Goal: Task Accomplishment & Management: Manage account settings

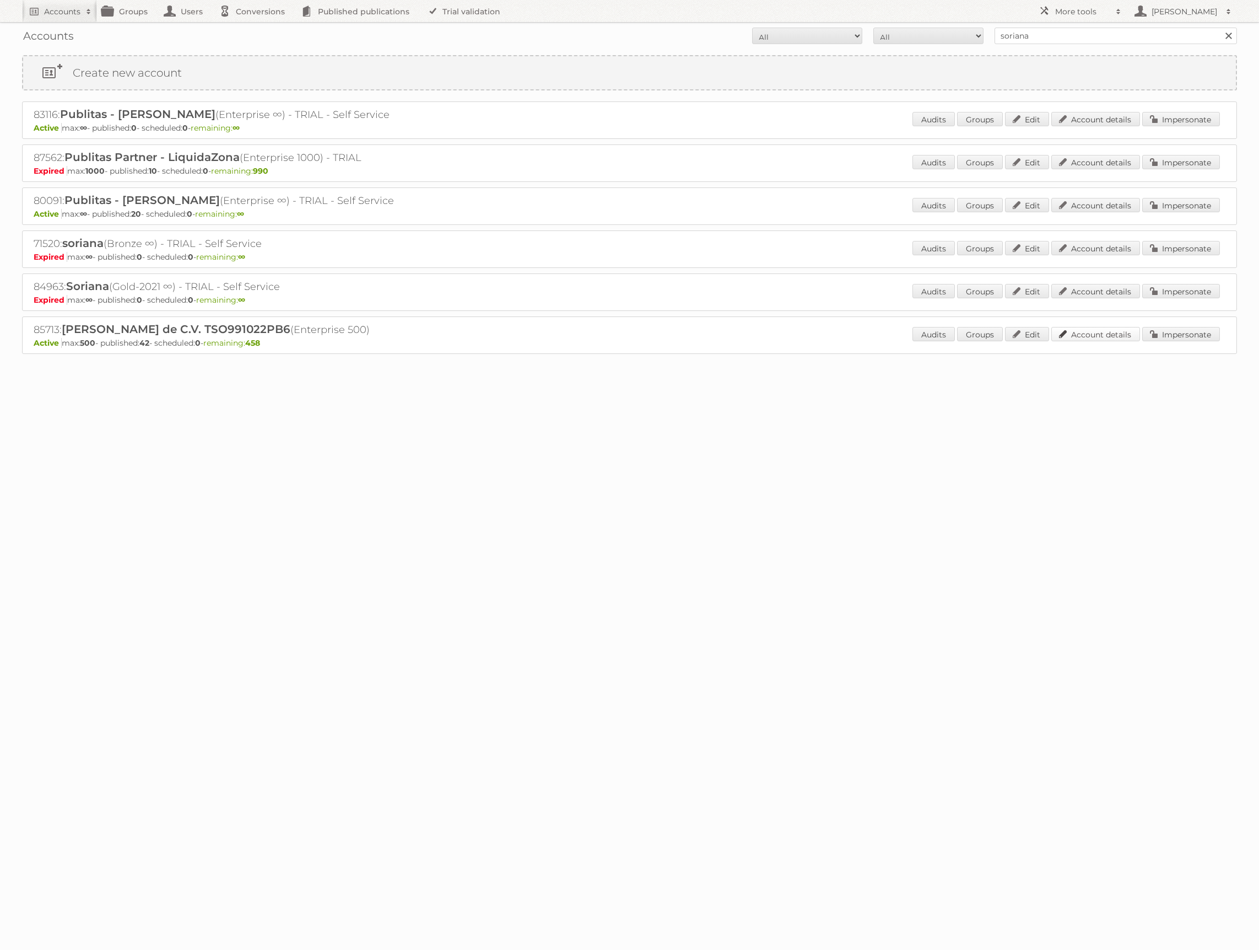
click at [1099, 332] on link "Account details" at bounding box center [1095, 334] width 89 height 14
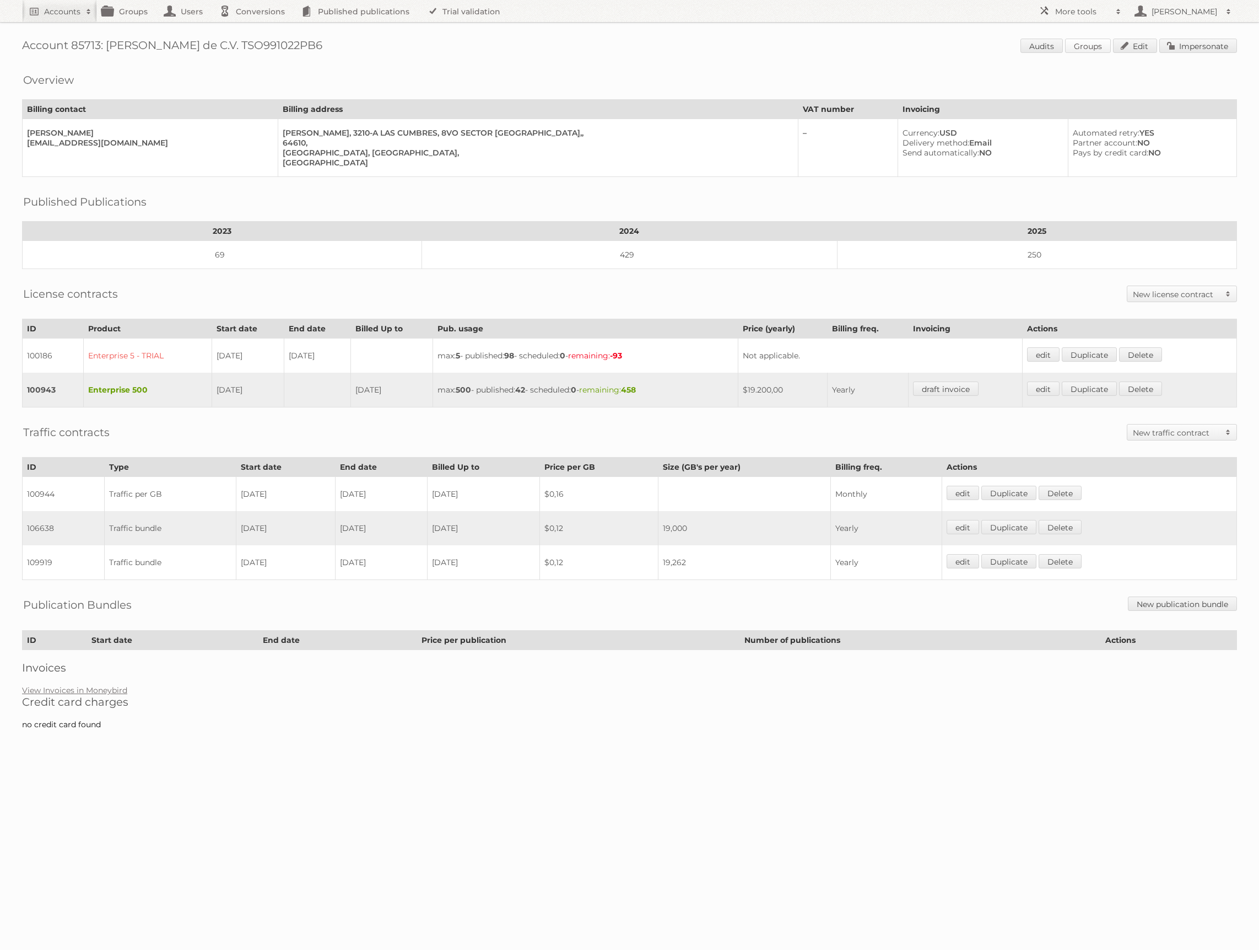
click at [1094, 45] on link "Groups" at bounding box center [1088, 46] width 46 height 14
click at [1116, 9] on span at bounding box center [1118, 11] width 17 height 11
click at [1080, 147] on link "Beta Features" at bounding box center [1088, 146] width 109 height 17
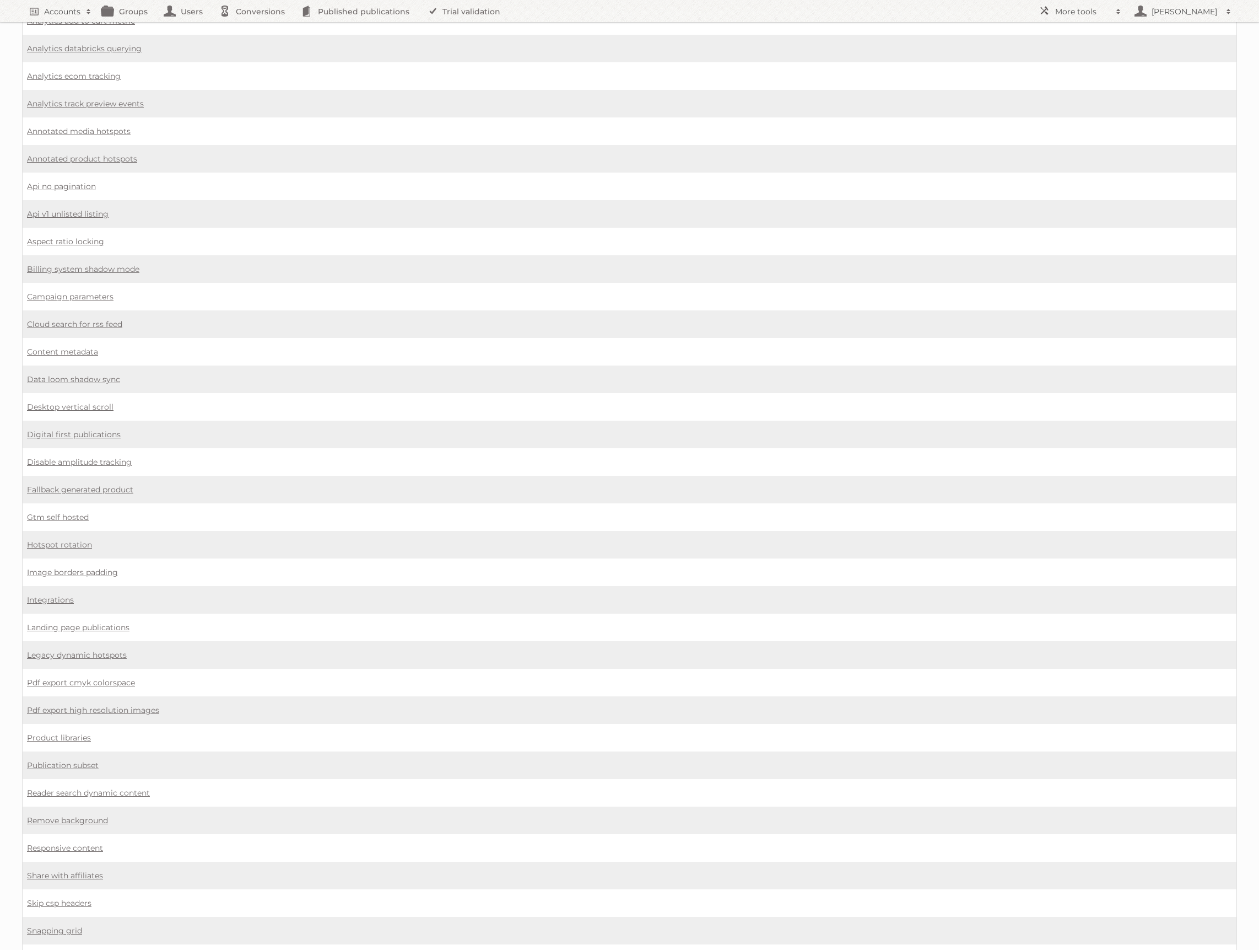
scroll to position [311, 0]
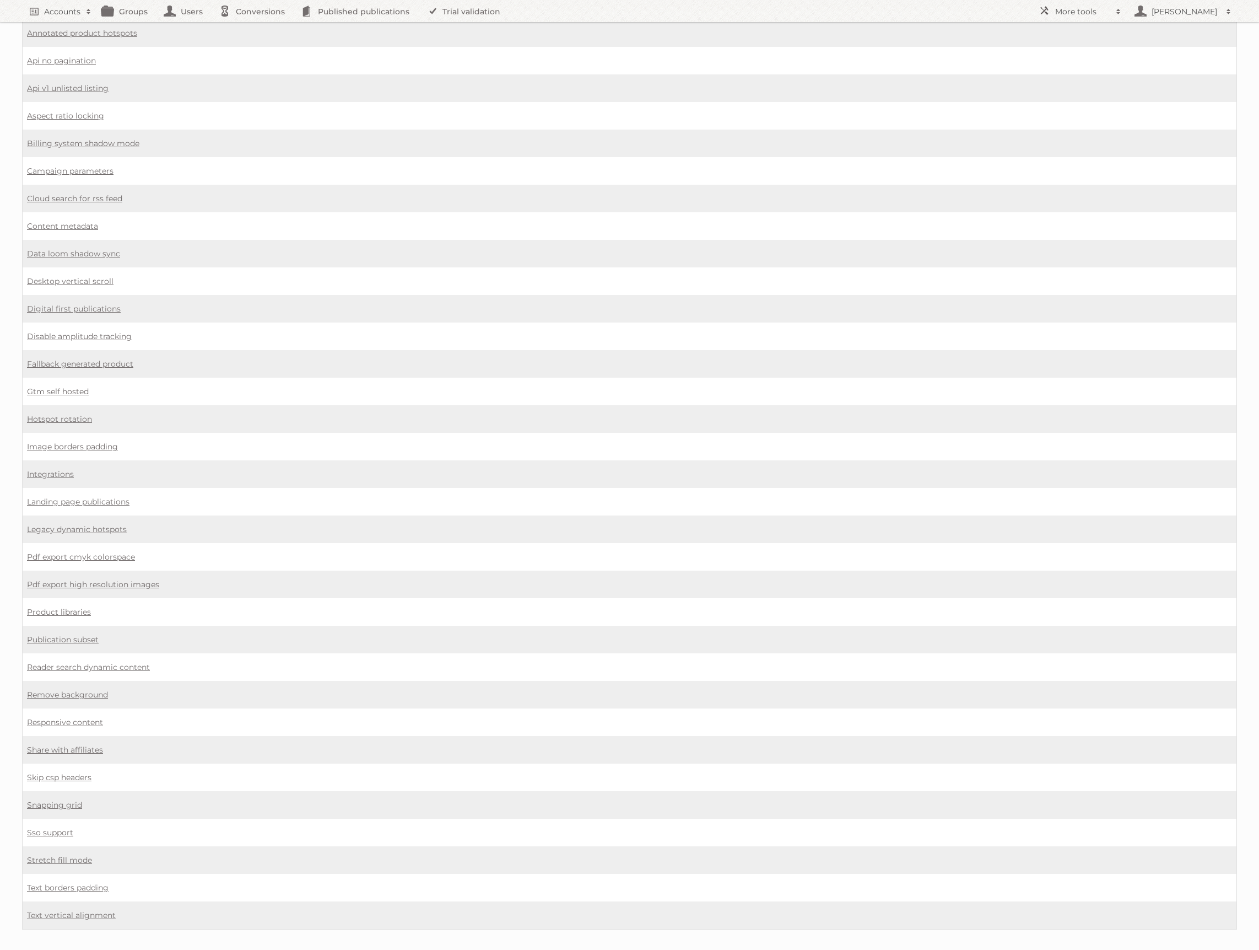
click at [420, 333] on td "Disable amplitude tracking" at bounding box center [630, 336] width 1215 height 28
drag, startPoint x: 66, startPoint y: 211, endPoint x: 71, endPoint y: 215, distance: 5.9
click at [66, 221] on link "Content metadata" at bounding box center [62, 226] width 71 height 10
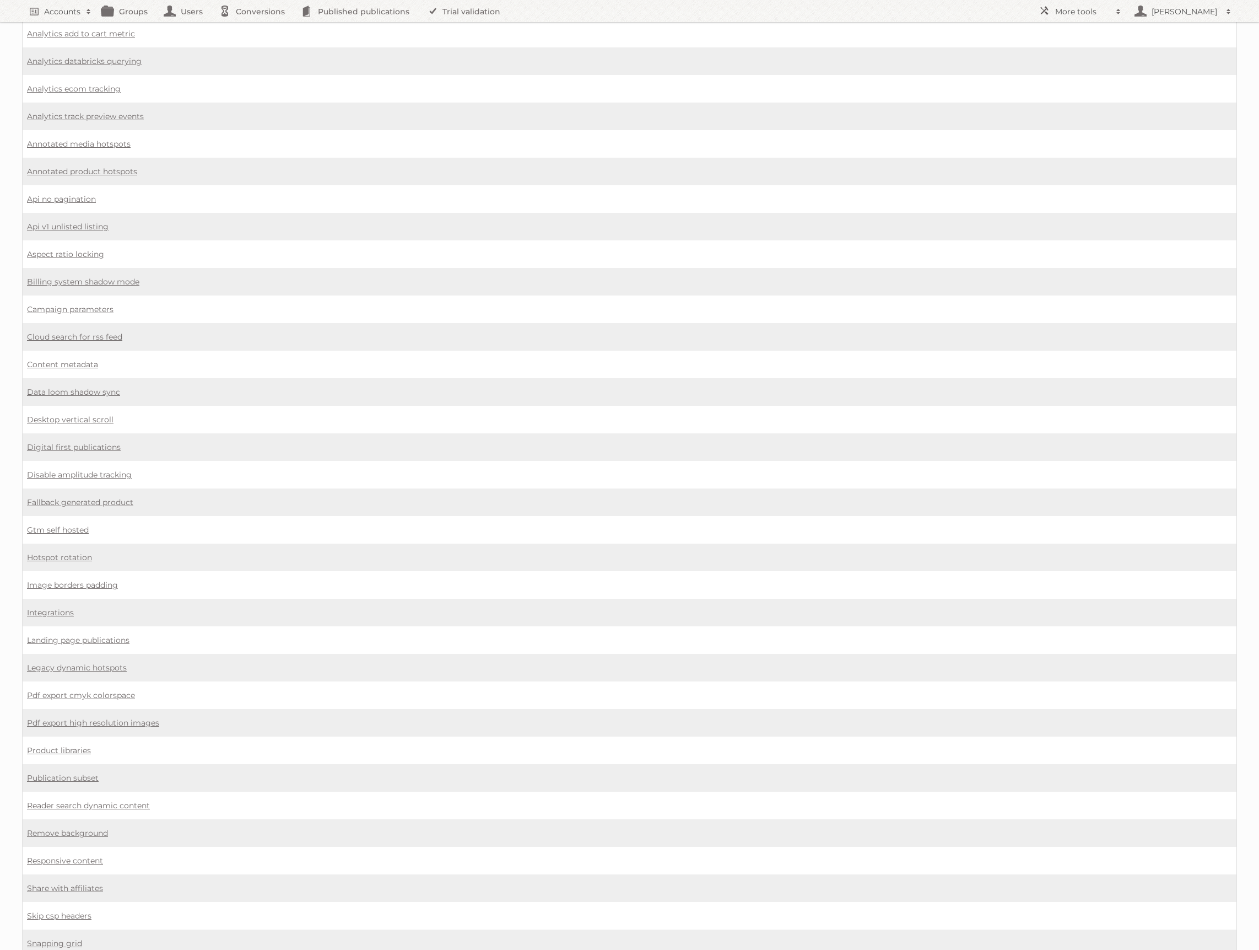
scroll to position [99, 0]
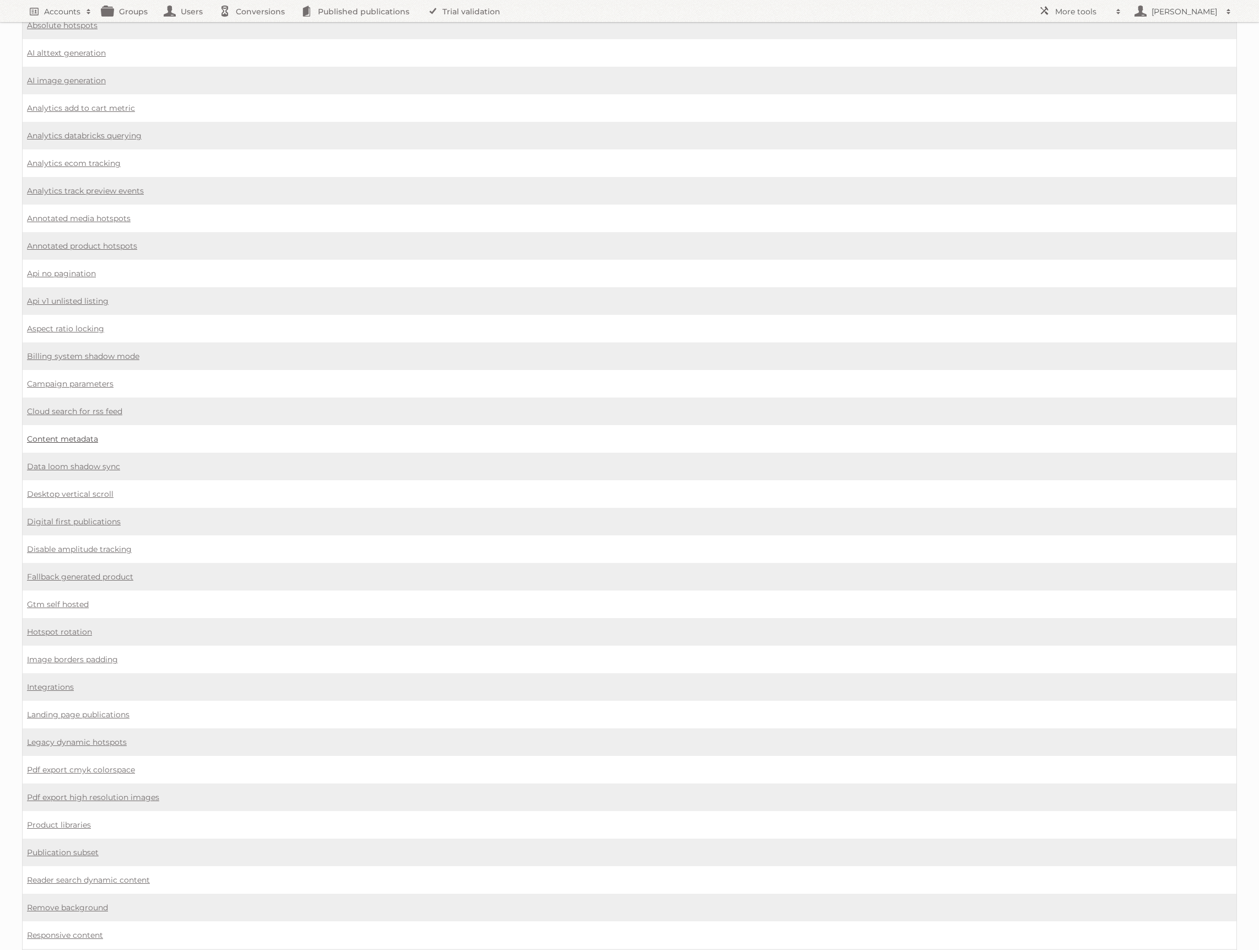
click at [71, 434] on link "Content metadata" at bounding box center [62, 439] width 71 height 10
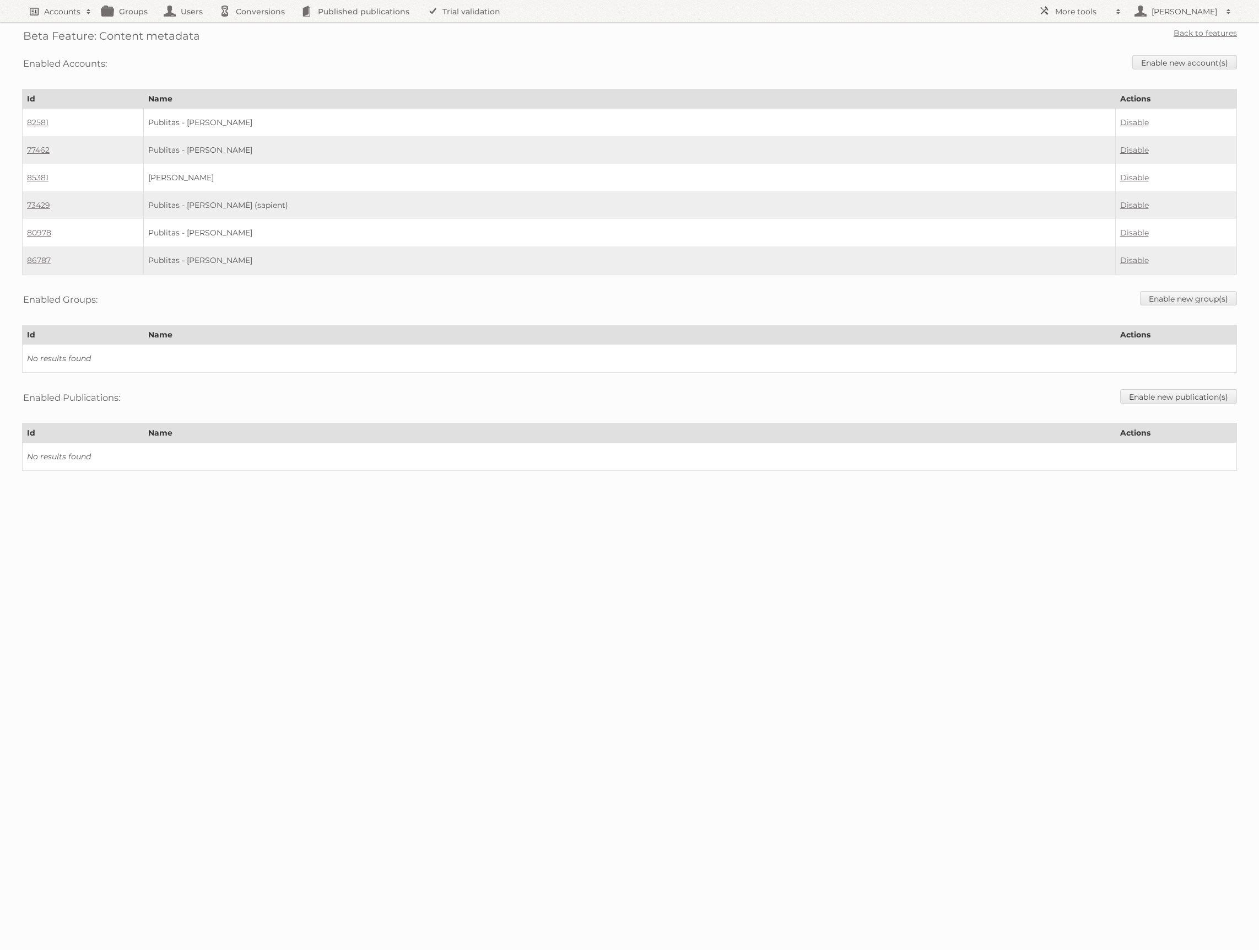
click at [75, 8] on h2 "Accounts" at bounding box center [62, 11] width 36 height 11
type input"] "soriana"
click at [254, 28] on input "Search" at bounding box center [262, 36] width 17 height 17
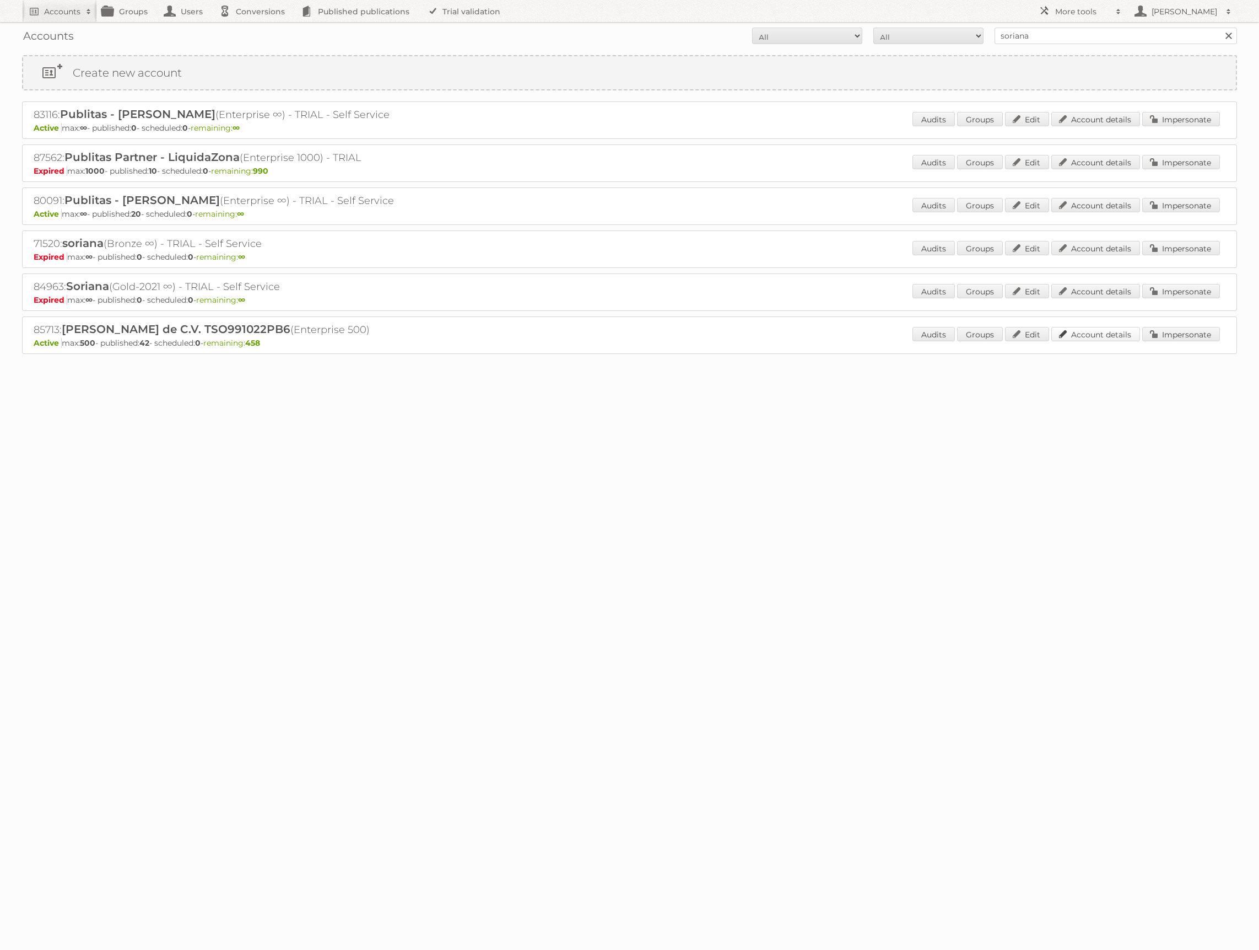
click at [1100, 330] on link "Account details" at bounding box center [1095, 334] width 89 height 14
click at [978, 330] on link "Groups" at bounding box center [980, 334] width 46 height 14
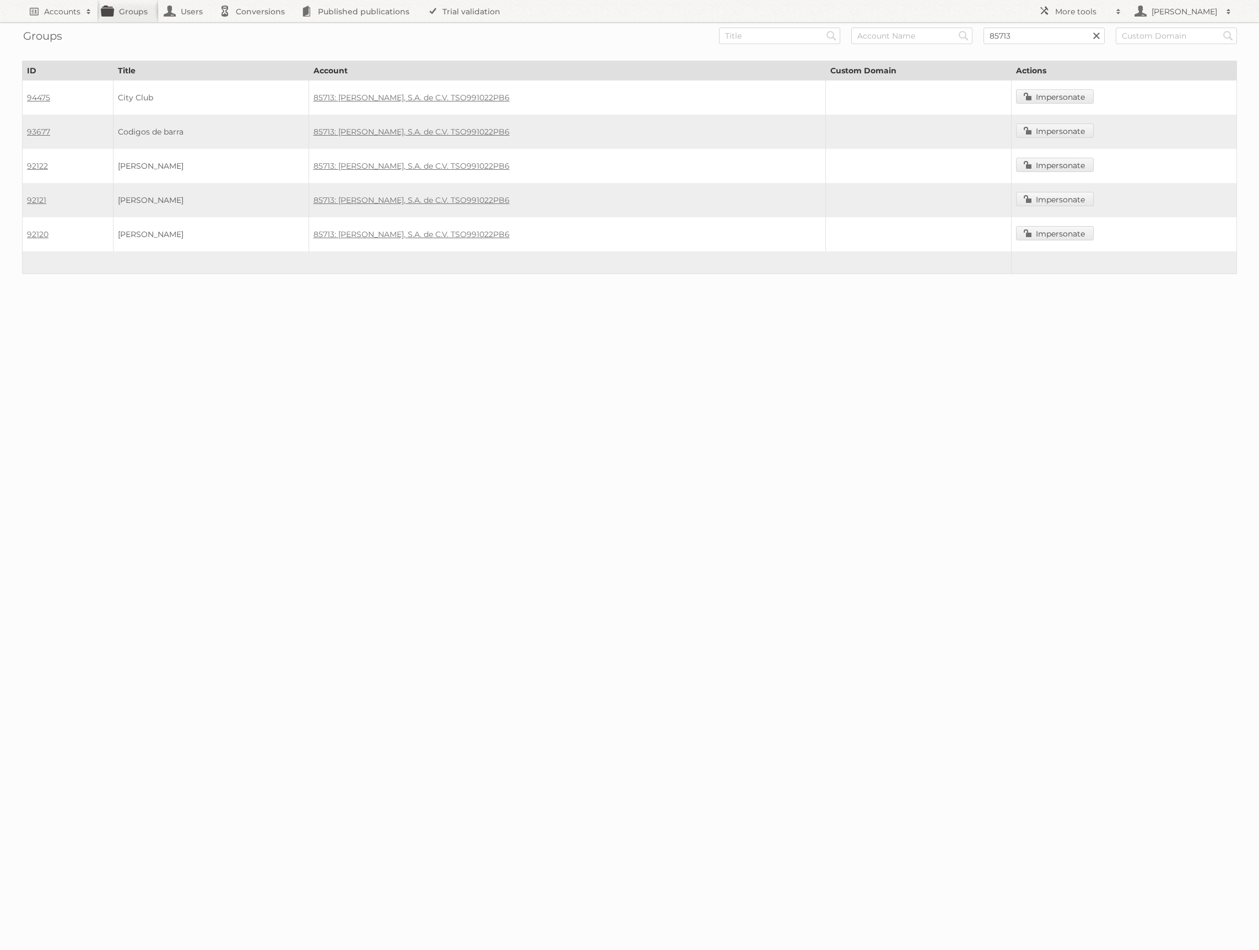
drag, startPoint x: 866, startPoint y: 93, endPoint x: 724, endPoint y: 90, distance: 142.8
click at [865, 93] on td at bounding box center [919, 97] width 186 height 35
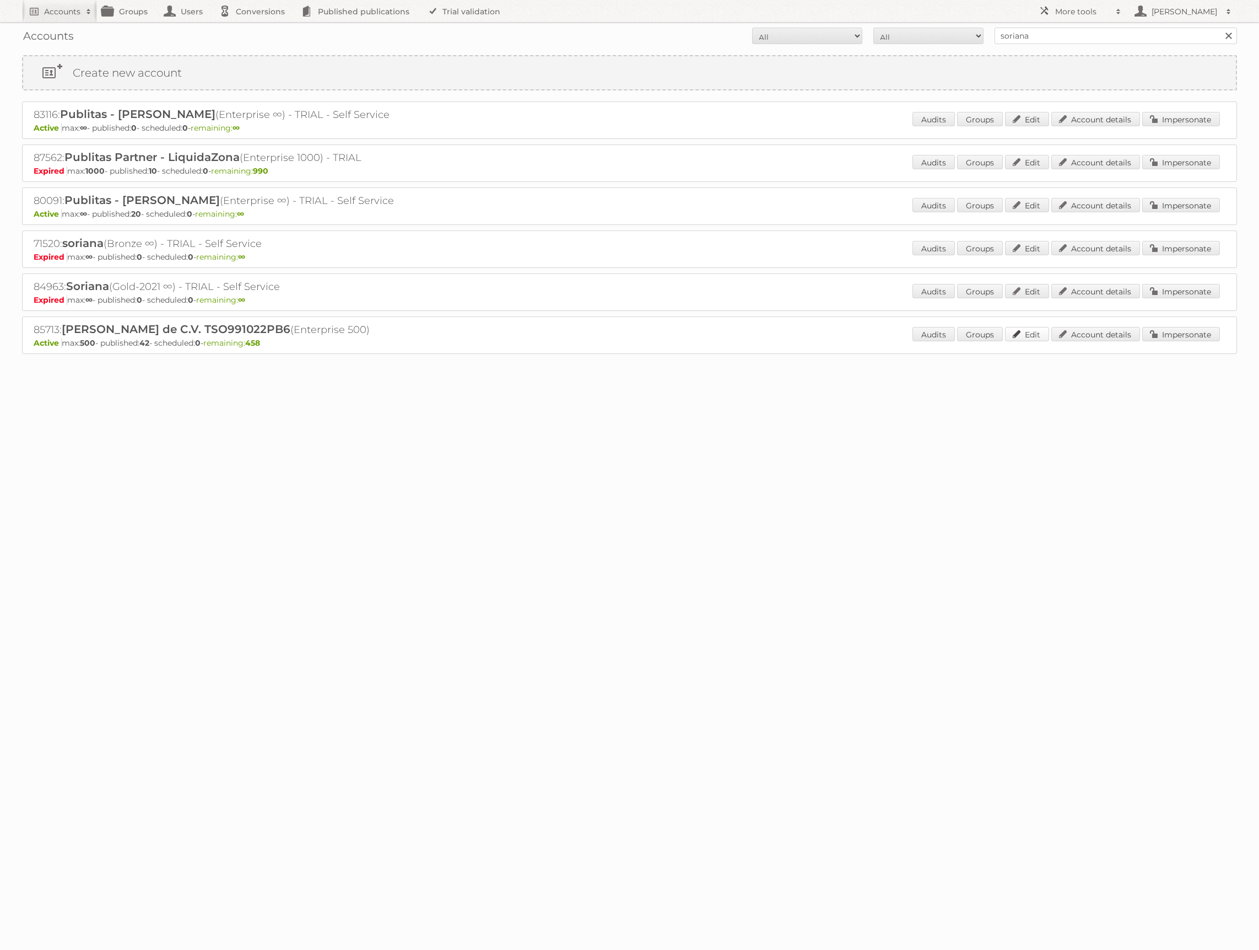
click at [1033, 332] on link "Edit" at bounding box center [1027, 334] width 44 height 14
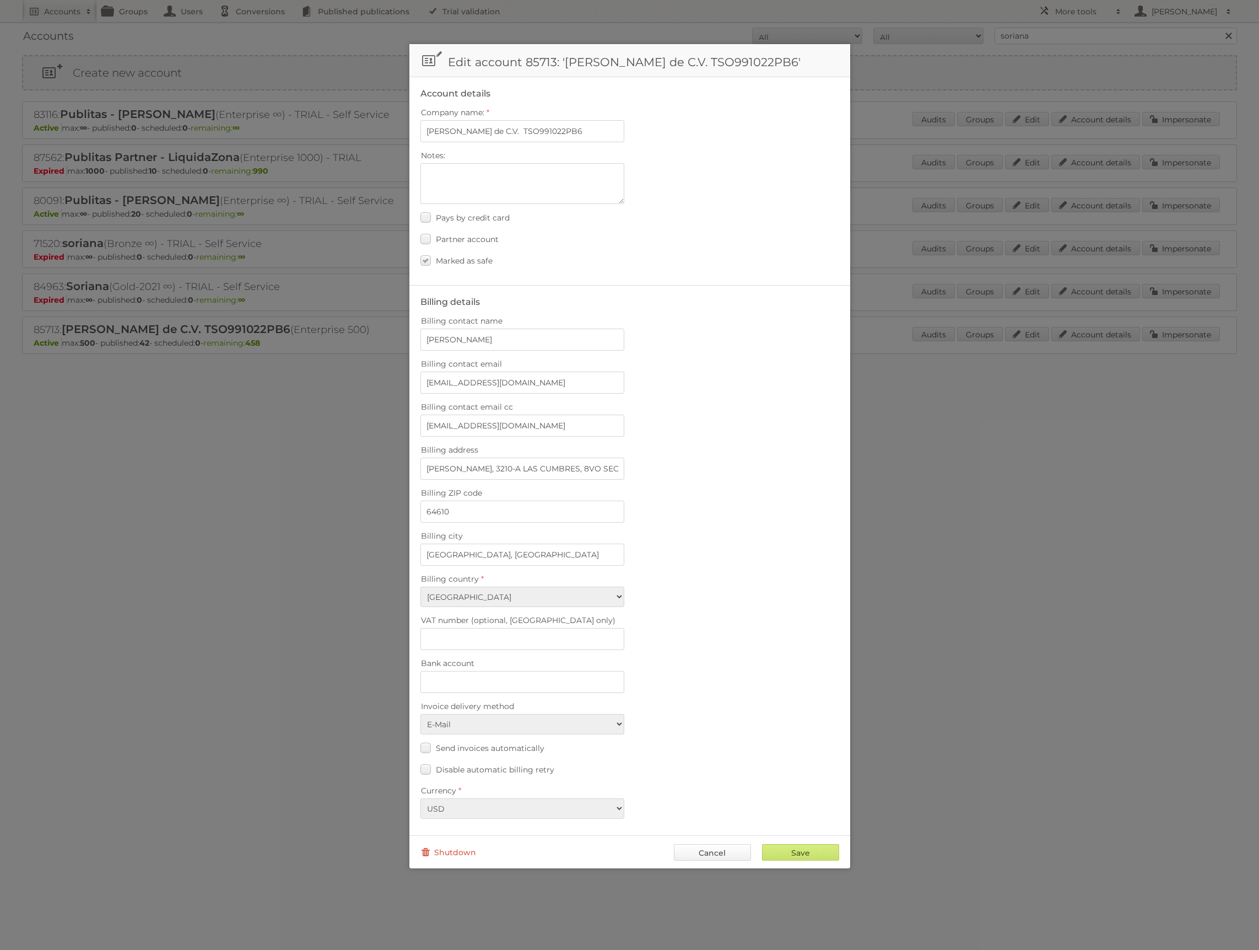
click at [714, 846] on link "Cancel" at bounding box center [712, 852] width 77 height 17
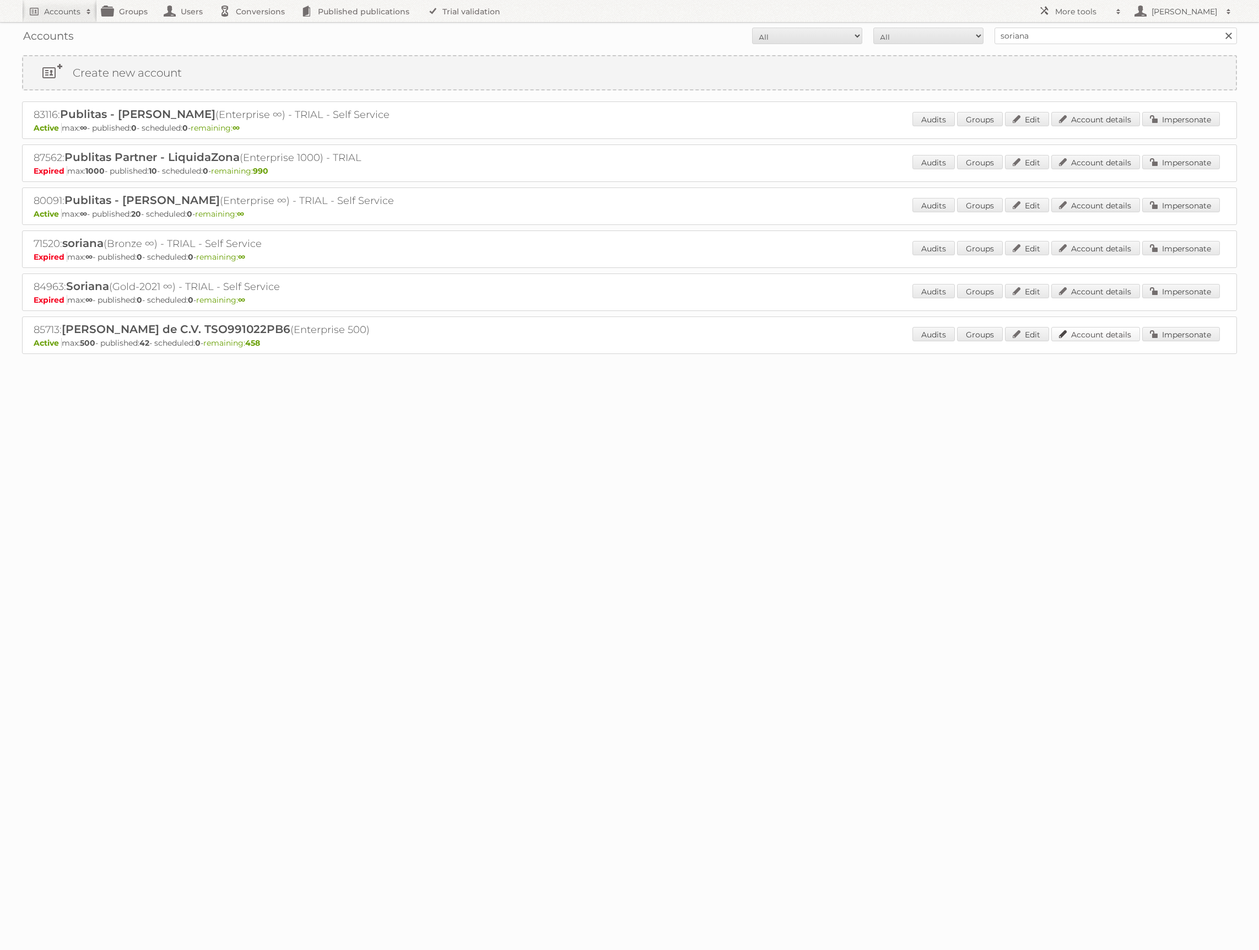
click at [1099, 332] on link "Account details" at bounding box center [1095, 334] width 89 height 14
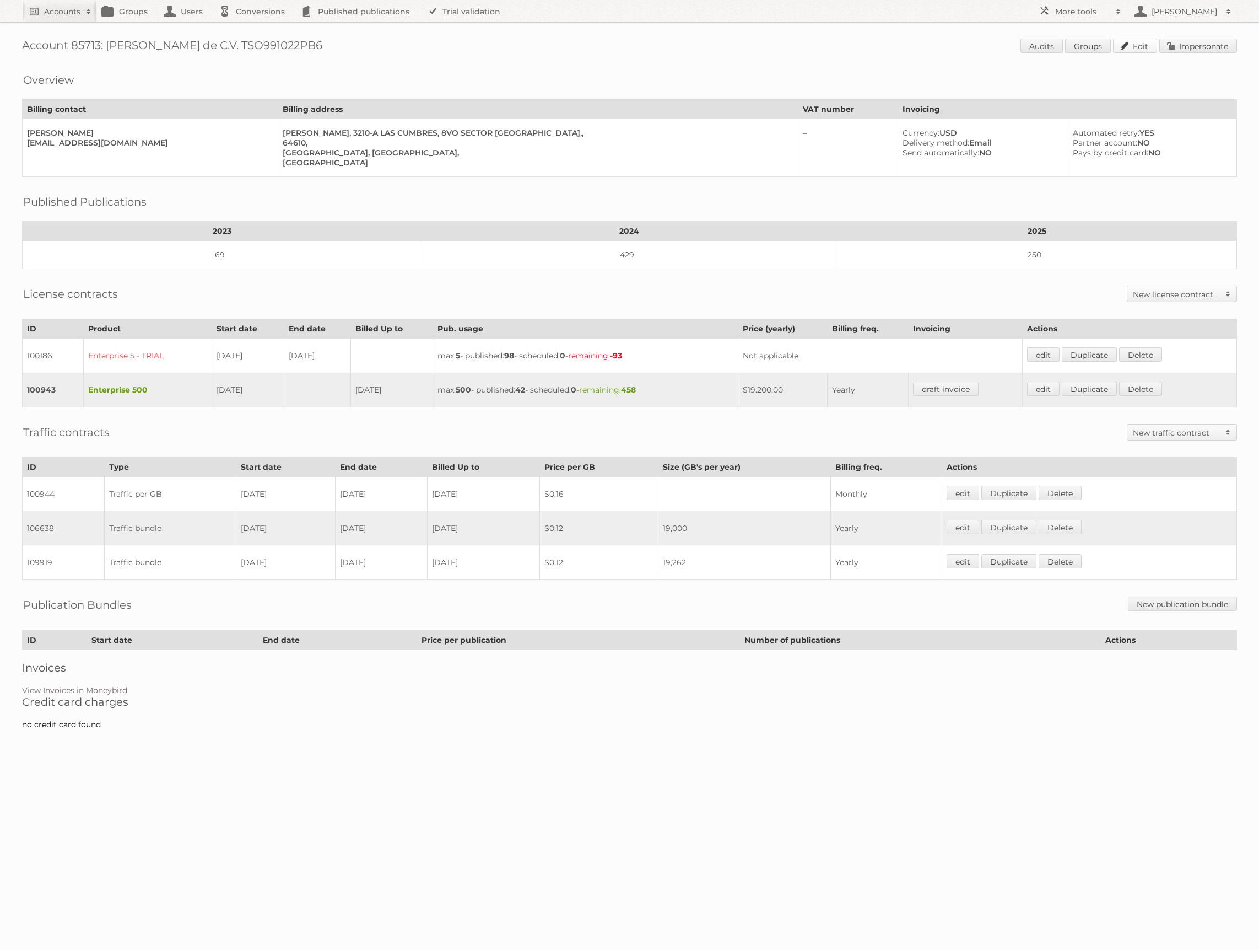
click at [1137, 42] on link "Edit" at bounding box center [1135, 46] width 44 height 14
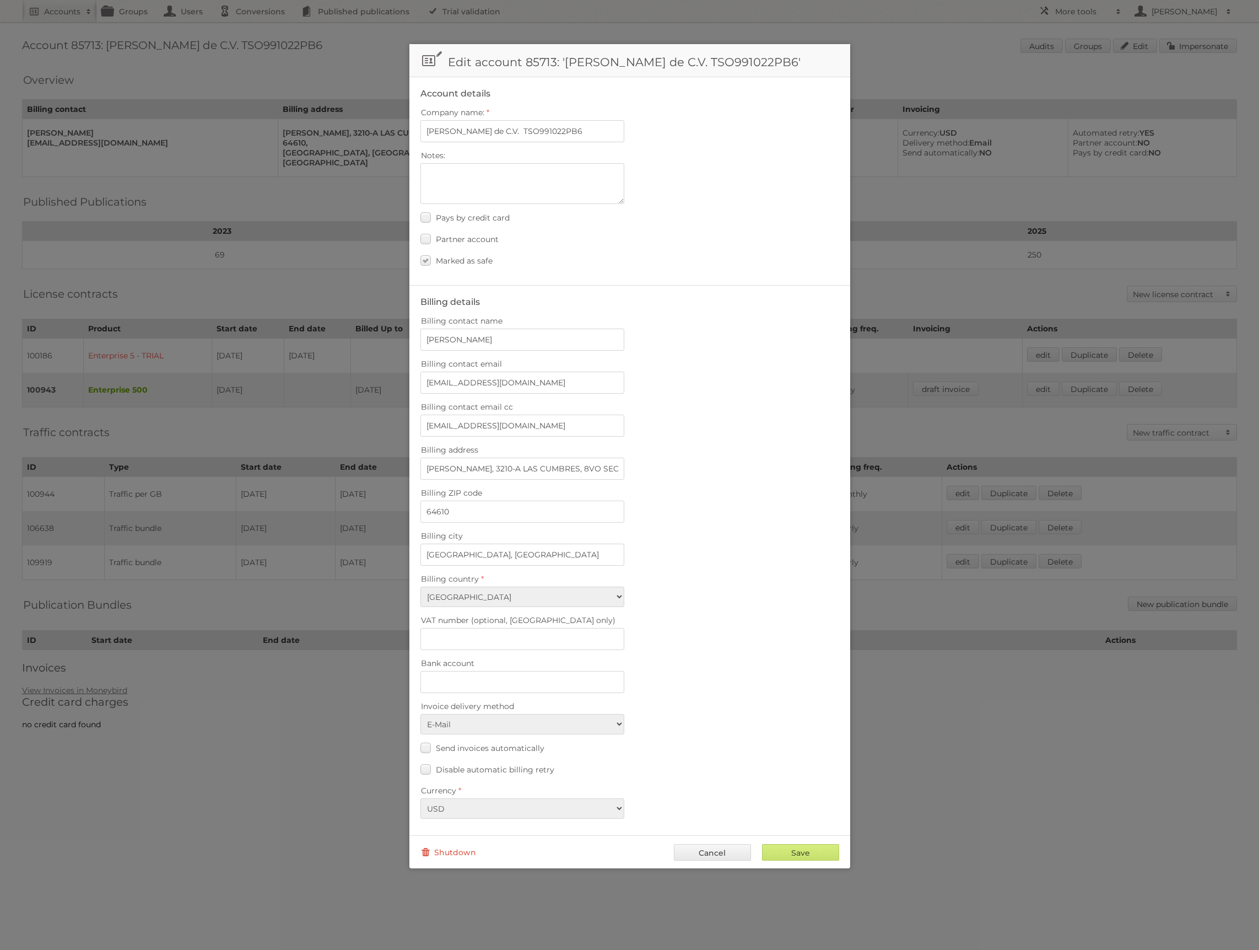
click at [952, 84] on div at bounding box center [629, 475] width 1259 height 950
click at [720, 844] on link "Cancel" at bounding box center [712, 852] width 77 height 17
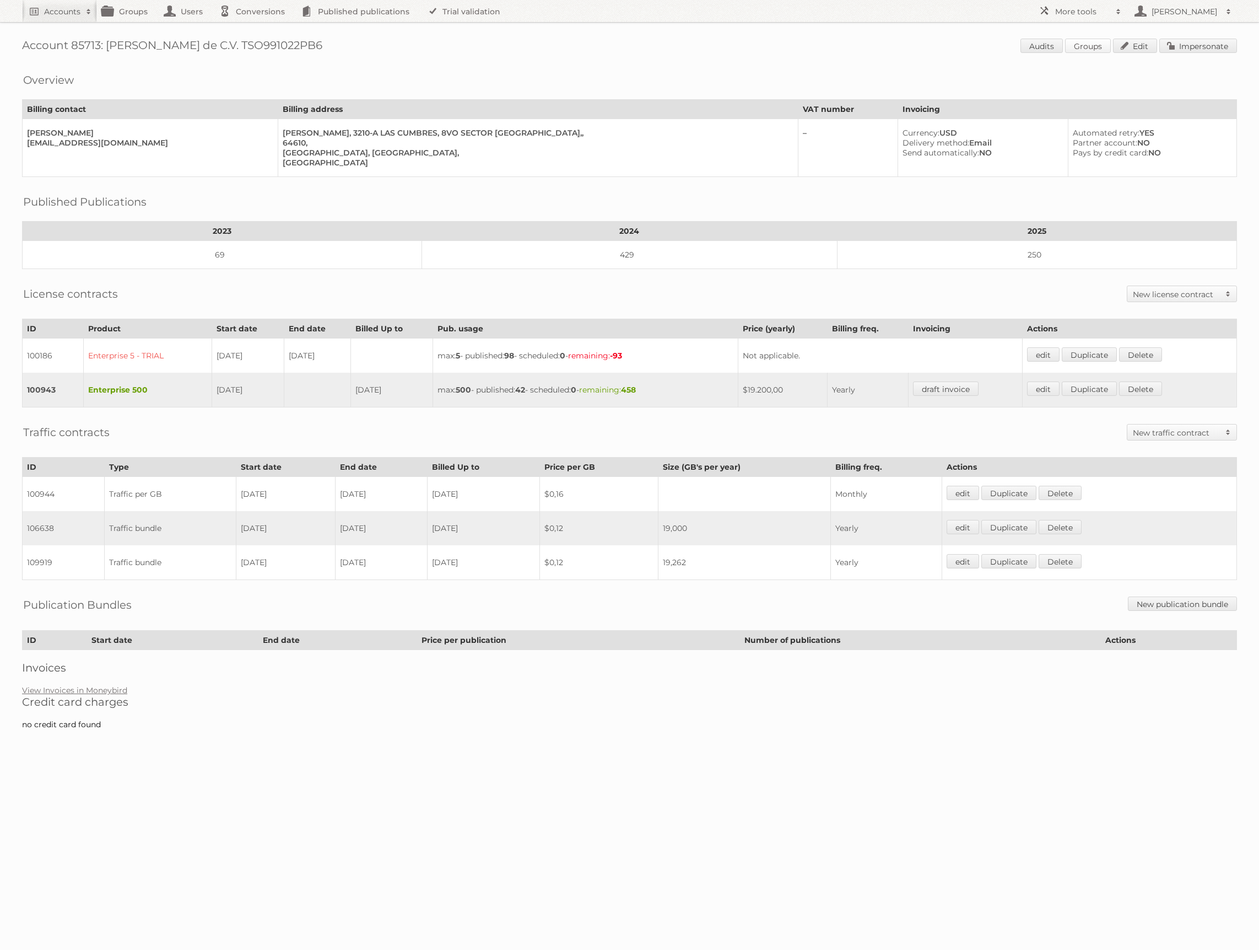
click at [1085, 45] on link "Groups" at bounding box center [1088, 46] width 46 height 14
click at [1195, 40] on link "Impersonate" at bounding box center [1198, 46] width 78 height 14
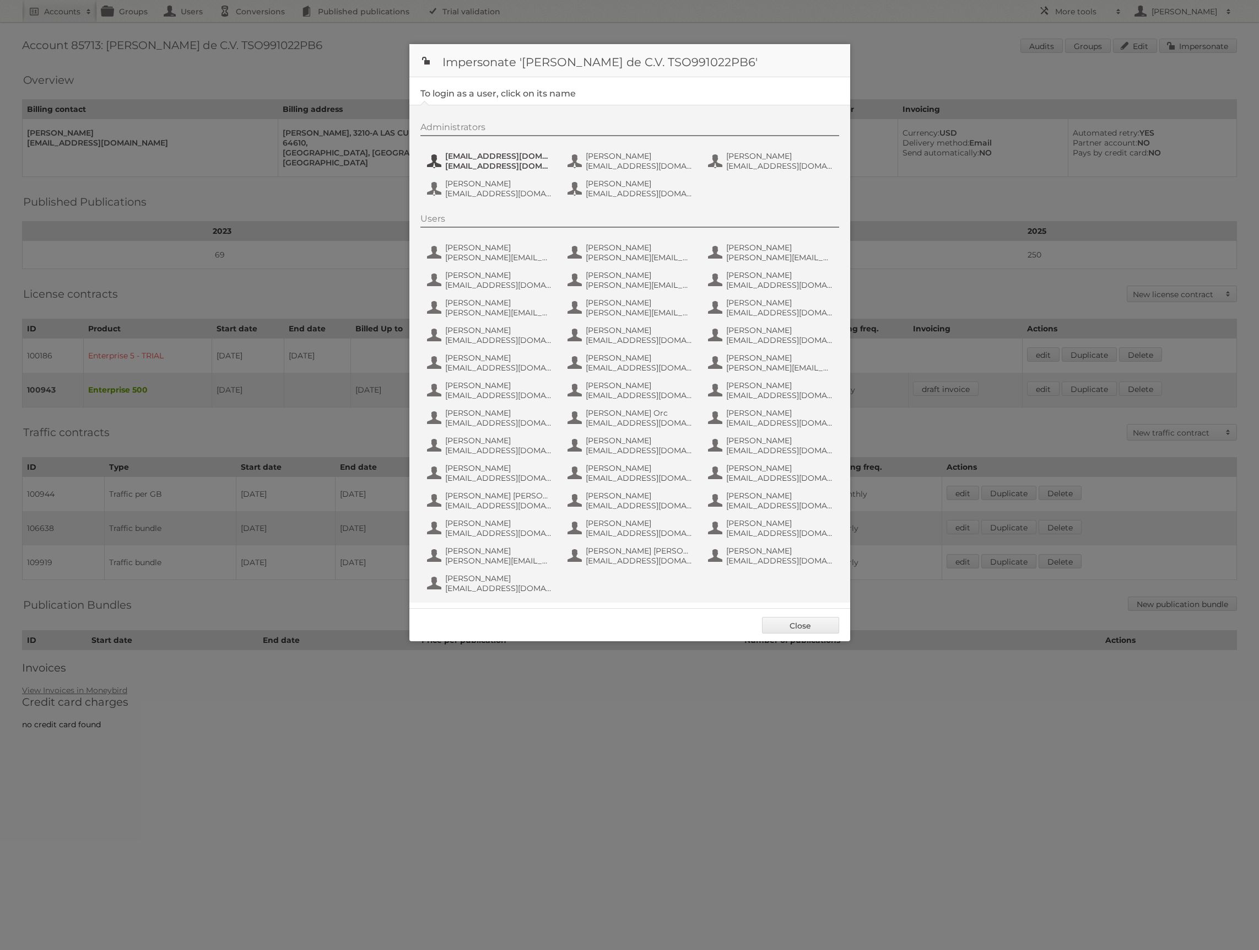
click at [489, 157] on span "[EMAIL_ADDRESS][DOMAIN_NAME]" at bounding box center [498, 156] width 107 height 10
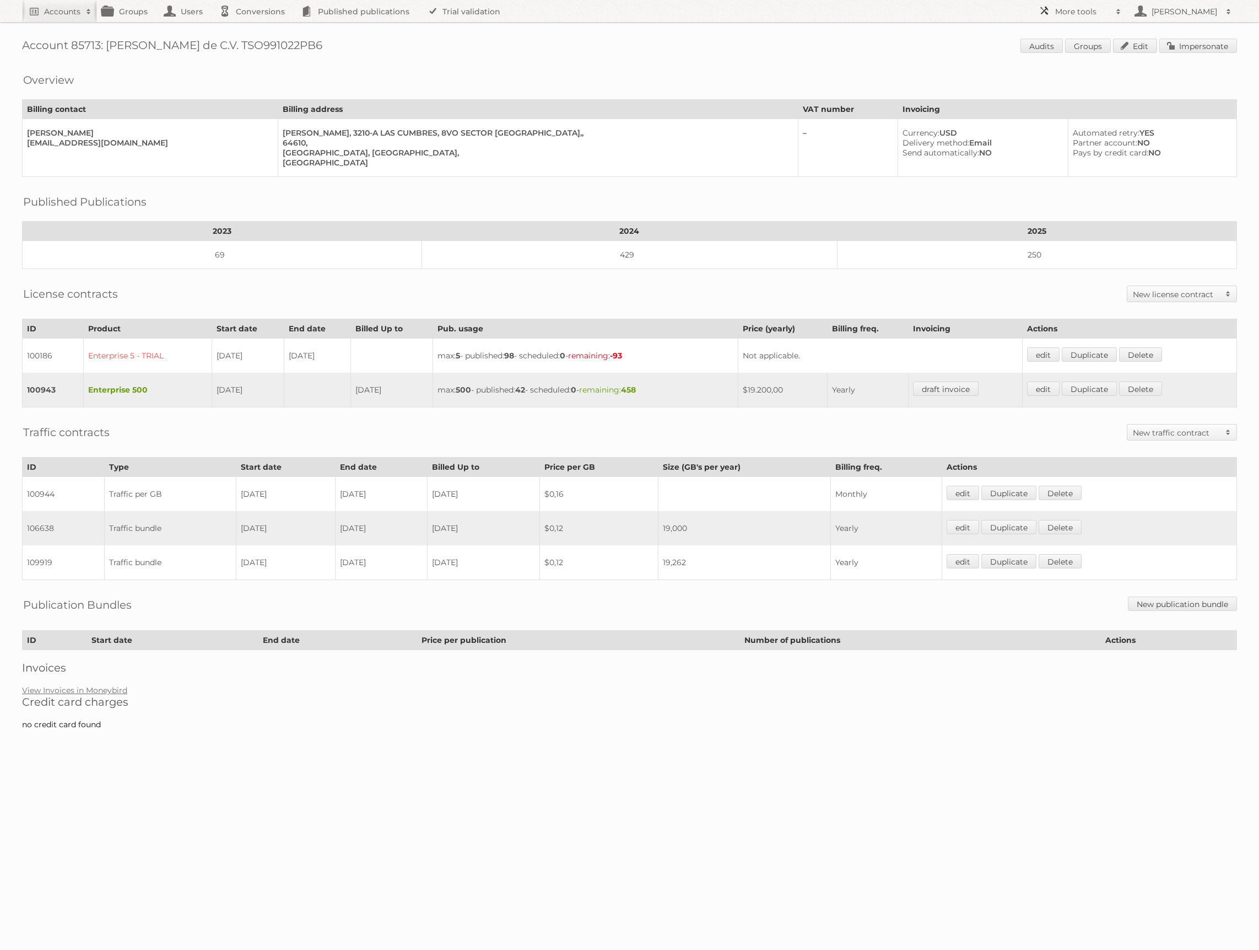
click at [1121, 7] on span at bounding box center [1118, 11] width 17 height 11
drag, startPoint x: 78, startPoint y: 3, endPoint x: 57, endPoint y: 28, distance: 32.0
click at [77, 3] on link "Accounts" at bounding box center [59, 11] width 75 height 22
click at [51, 39] on input"] "text" at bounding box center [149, 36] width 242 height 17
type input"] "chedraui"
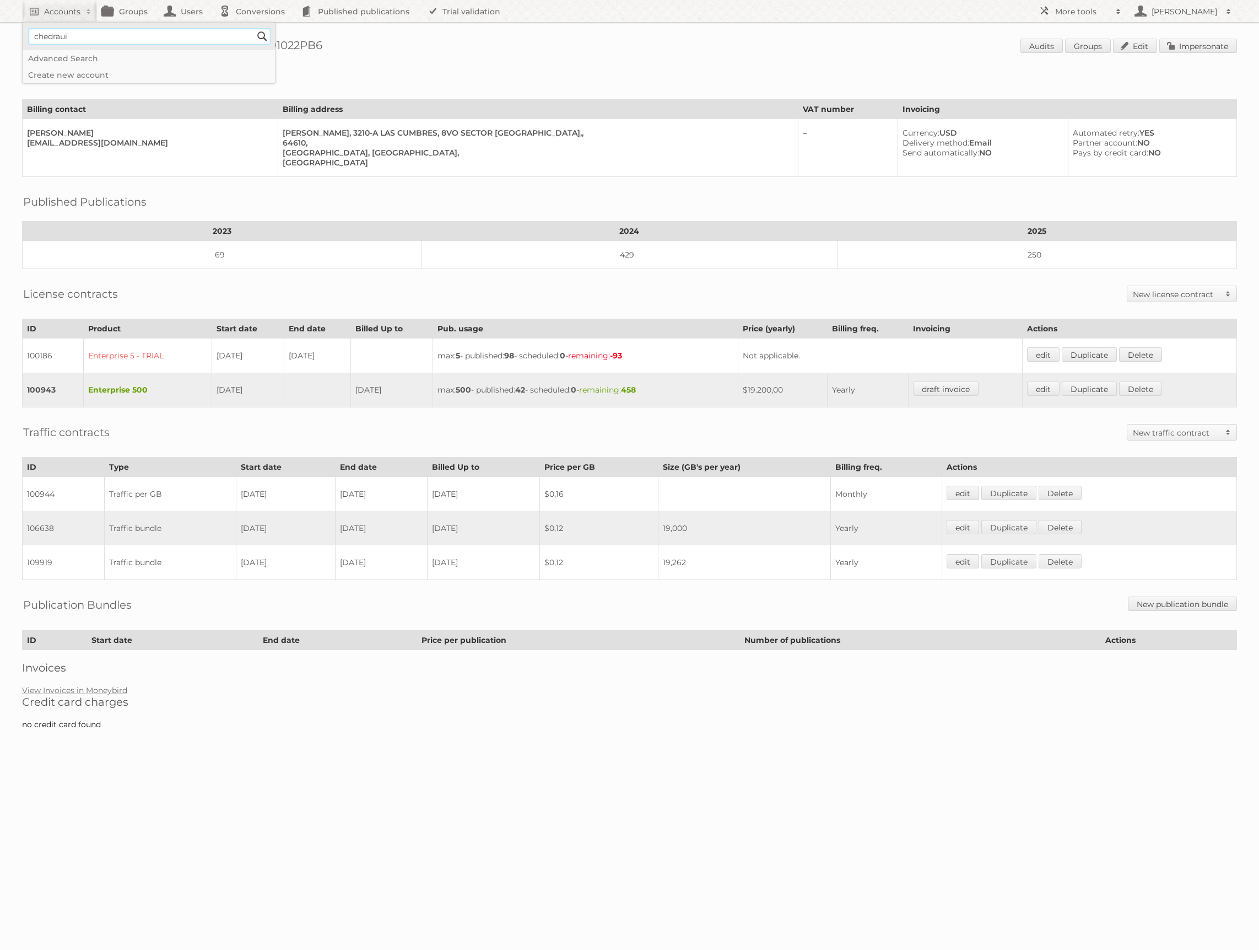
click at [254, 28] on input "Search" at bounding box center [262, 36] width 17 height 17
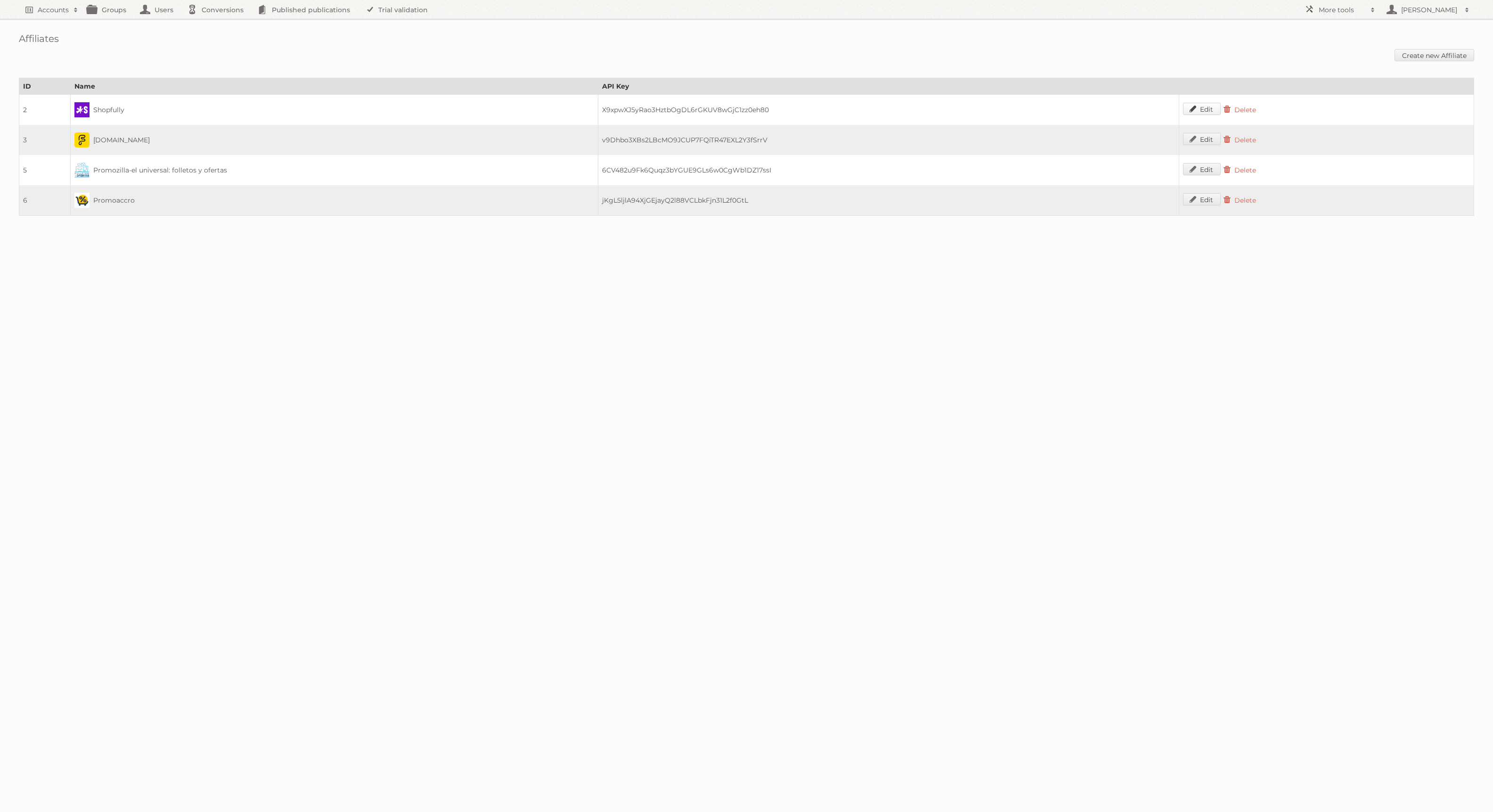
click at [1077, 109] on link "Edit" at bounding box center [1202, 109] width 38 height 12
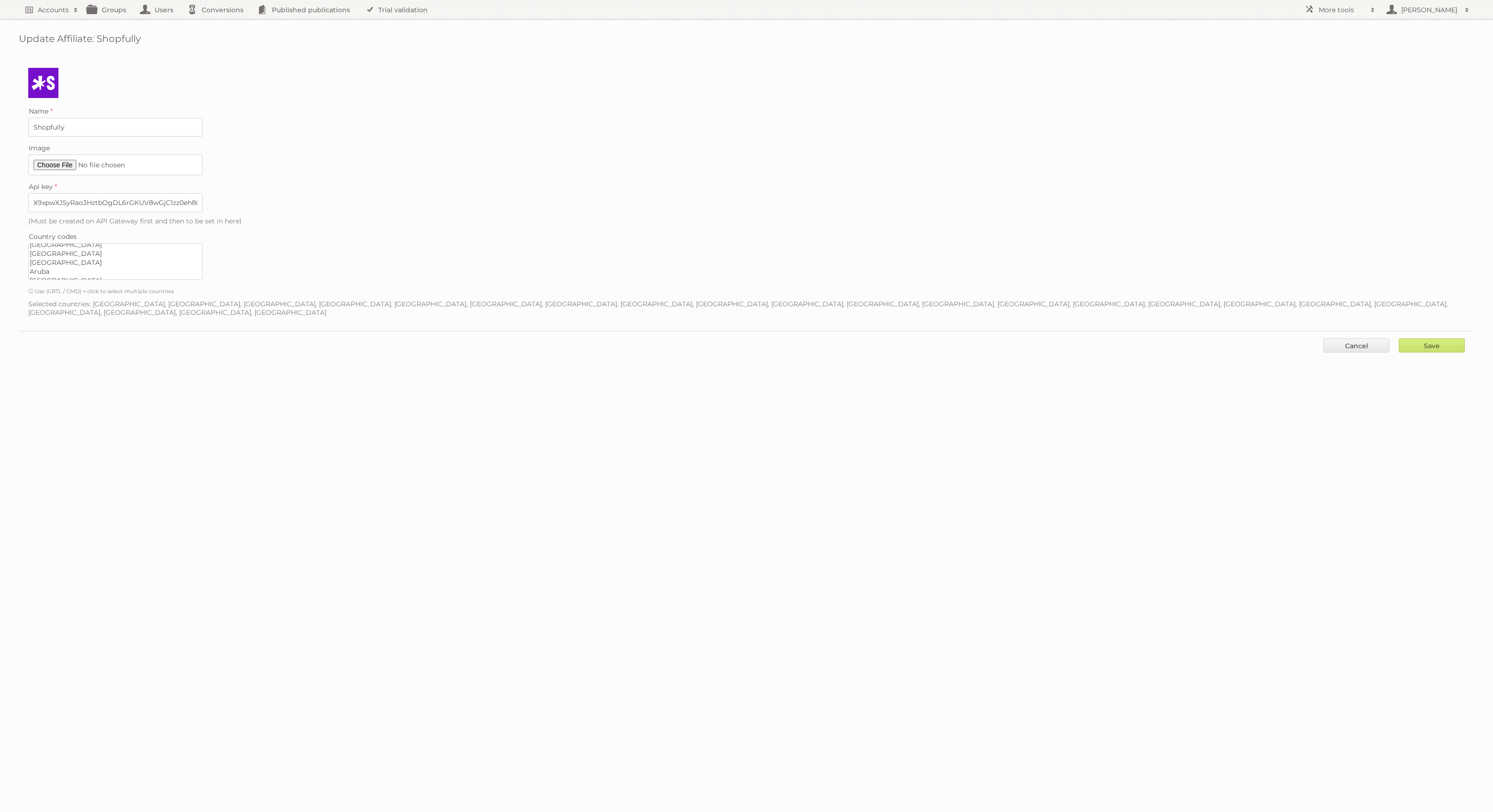
scroll to position [83, 0]
click at [68, 250] on option "Argentina" at bounding box center [115, 255] width 174 height 9
click at [52, 263] on option "Brazil" at bounding box center [115, 268] width 174 height 9
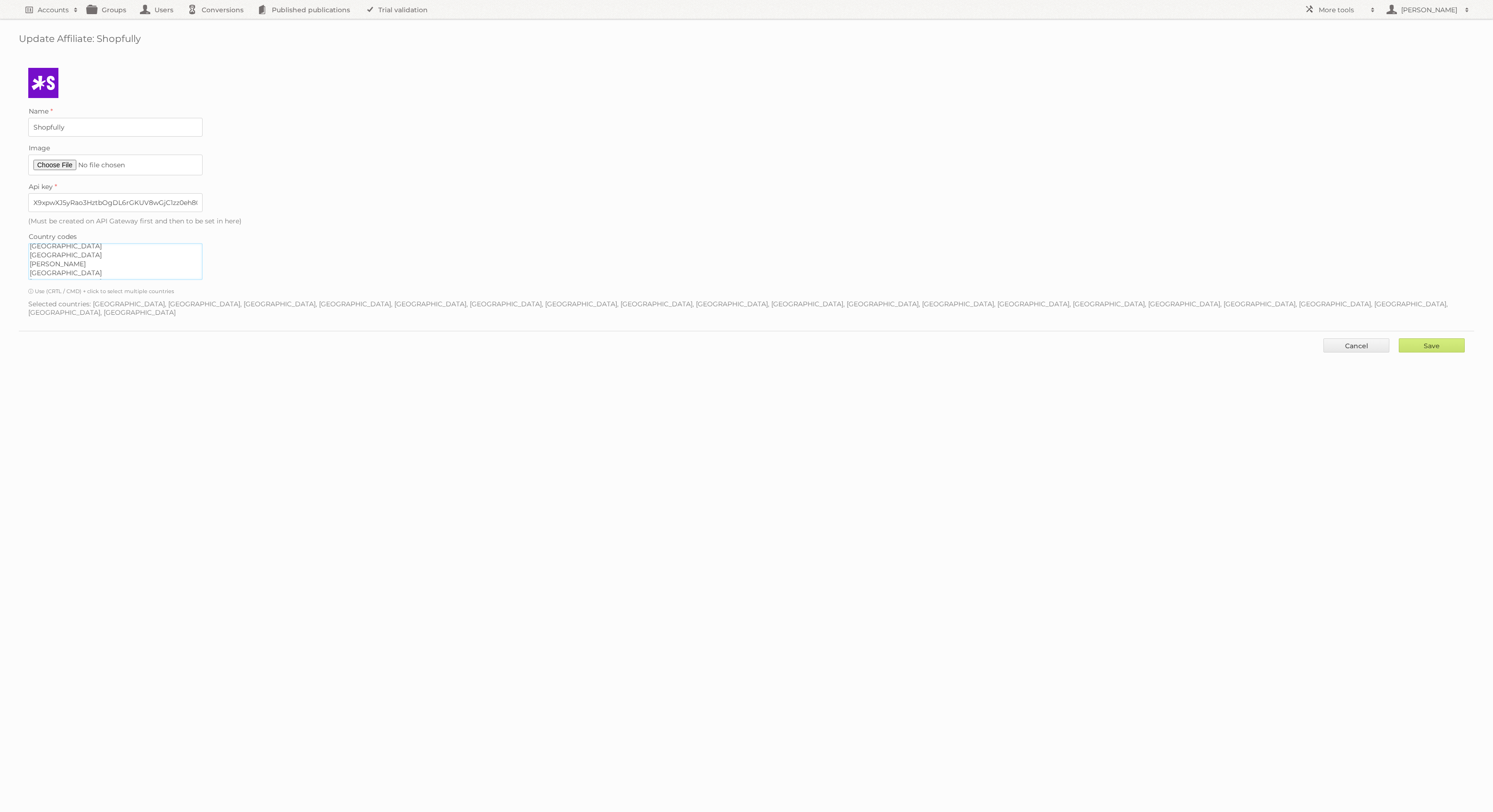
click at [51, 268] on option "Chile" at bounding box center [115, 273] width 174 height 9
click at [57, 279] on option "Colombia" at bounding box center [115, 284] width 174 height 9
click at [54, 317] on option "Mexico" at bounding box center [115, 321] width 174 height 9
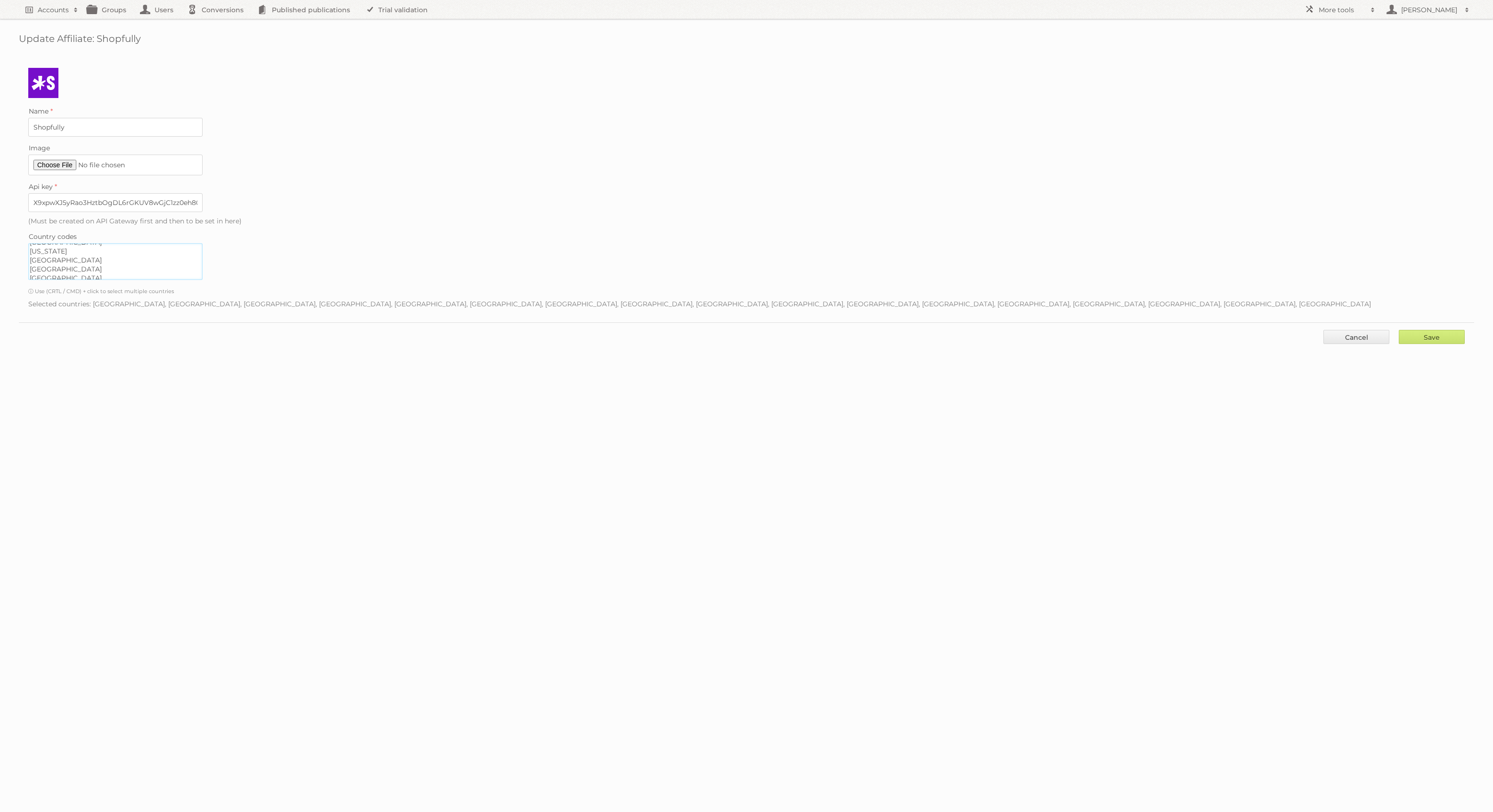
scroll to position [1469, 0]
select select "AU"
click at [55, 331] on option "Peru" at bounding box center [115, 335] width 174 height 9
click at [1429, 330] on input "Save" at bounding box center [1431, 337] width 66 height 15
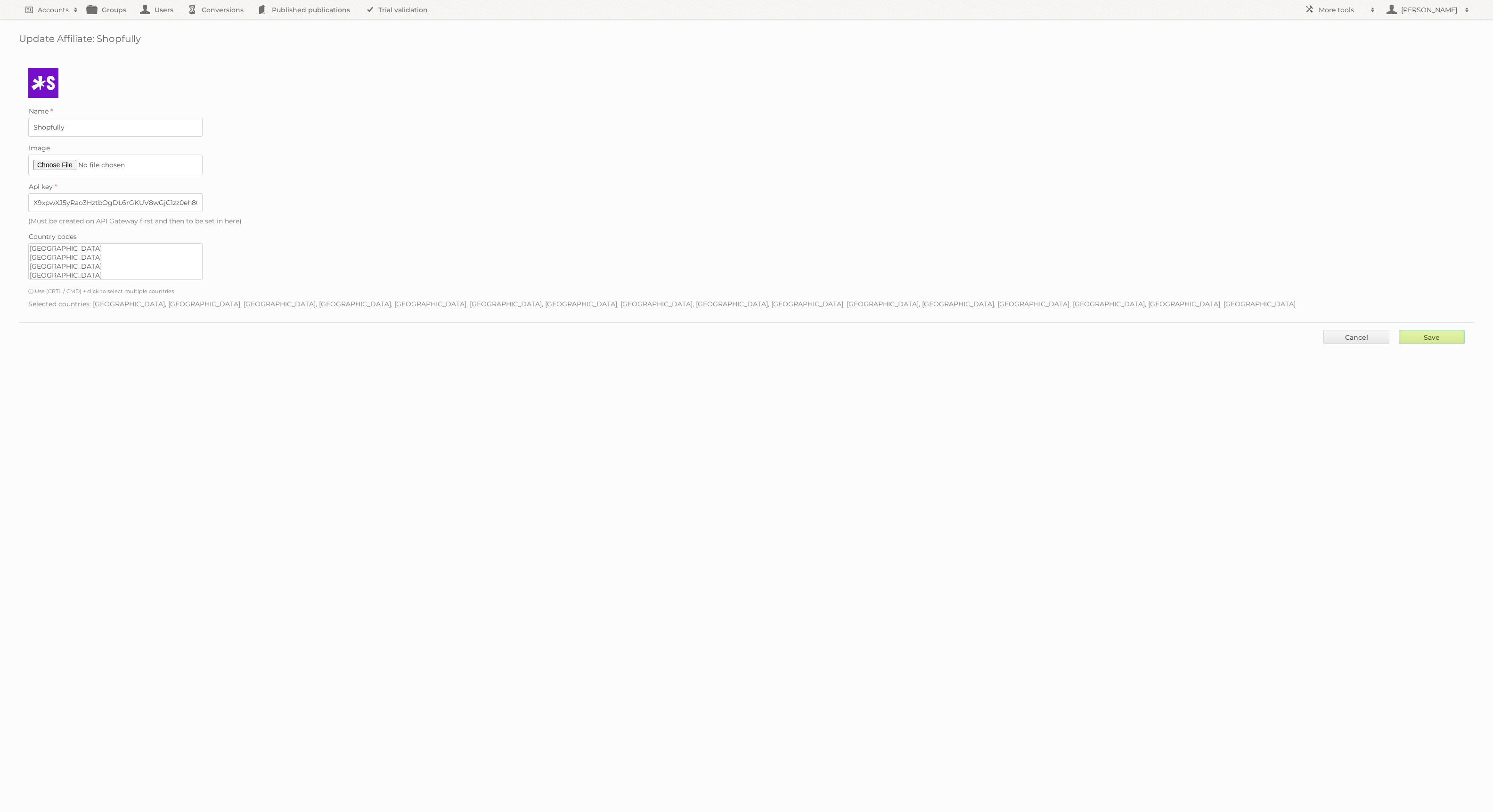
type input "..."
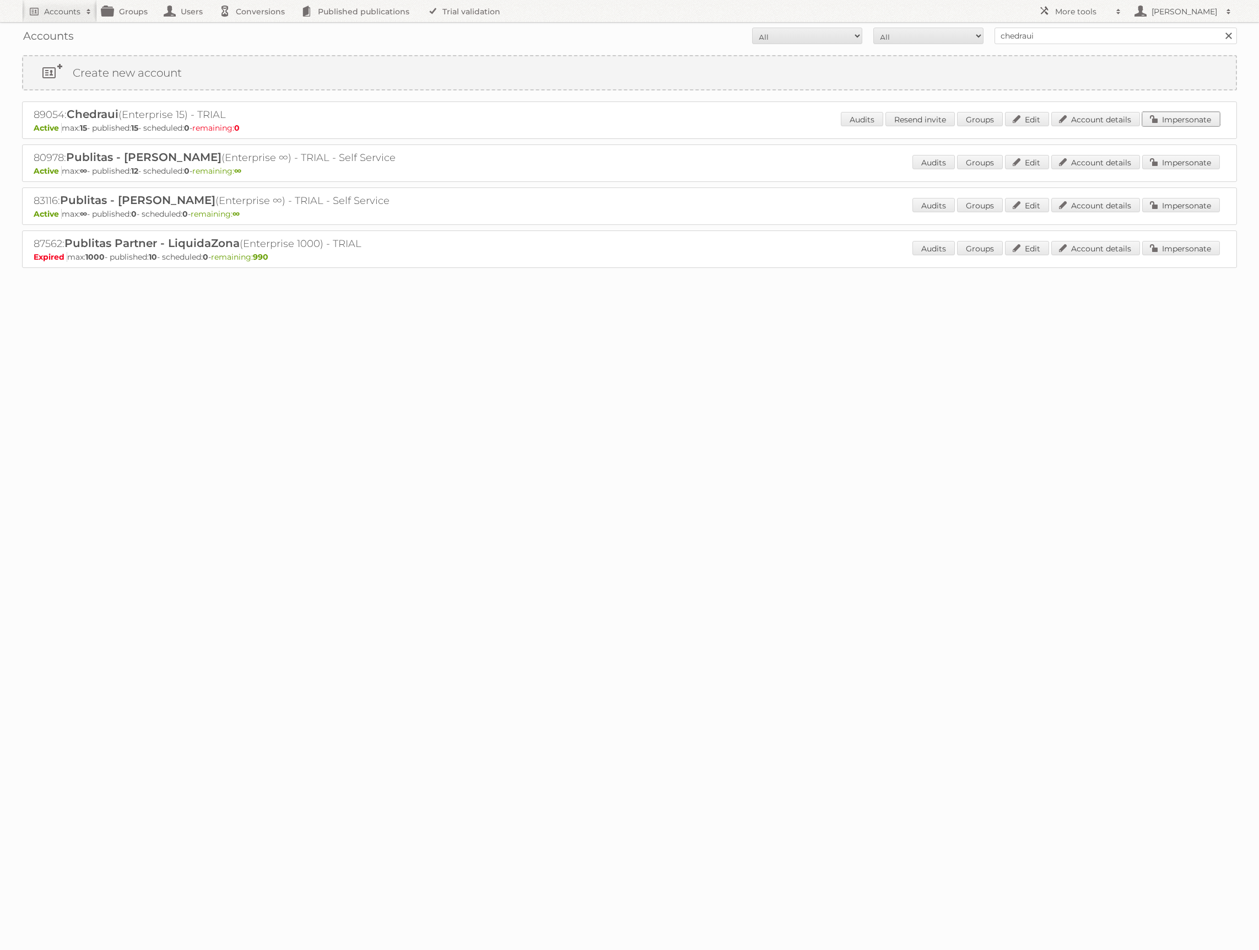
click at [1193, 118] on link "Impersonate" at bounding box center [1181, 119] width 78 height 14
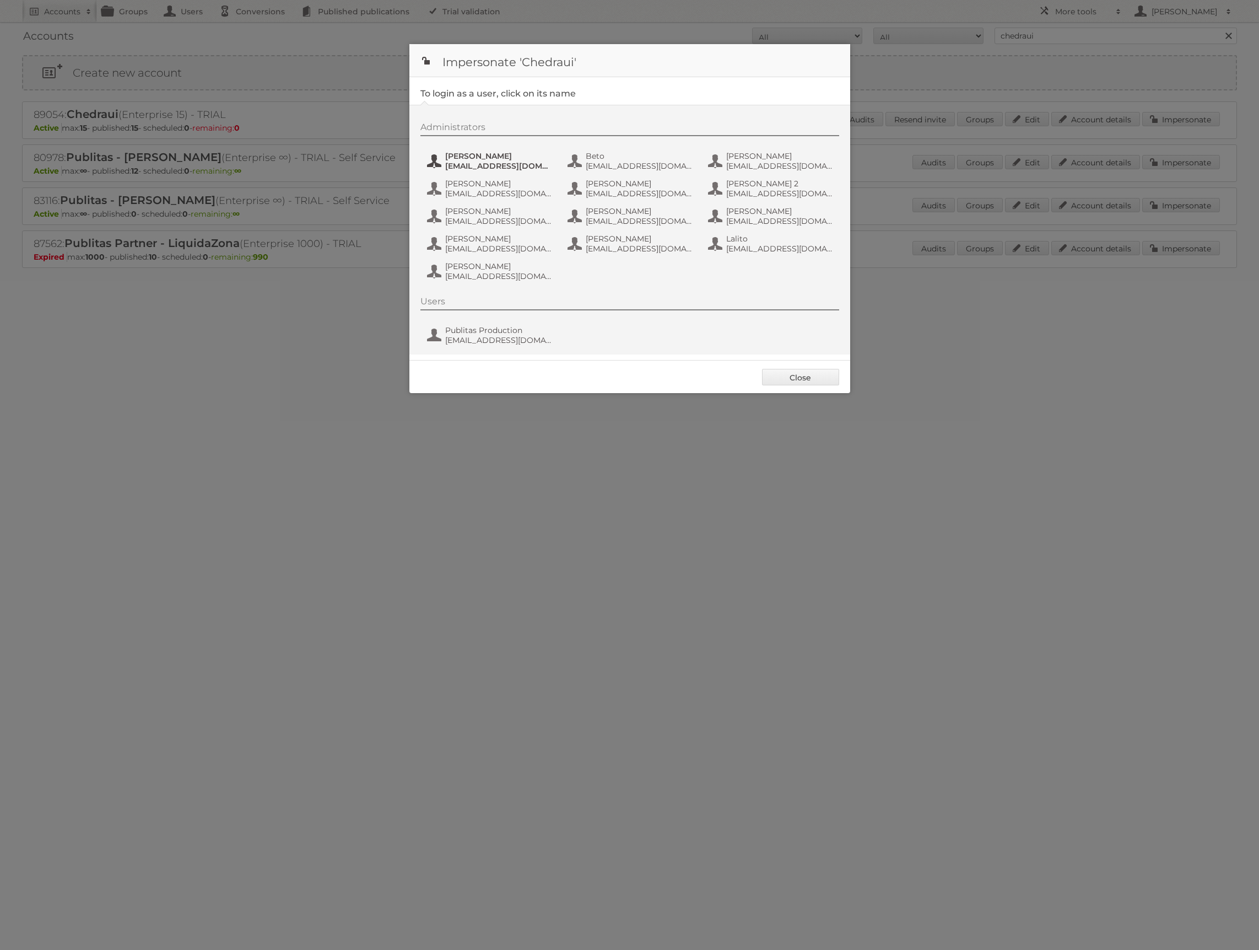
click at [455, 168] on span "[EMAIL_ADDRESS][DOMAIN_NAME]" at bounding box center [498, 166] width 107 height 10
